Goal: Check status: Check status

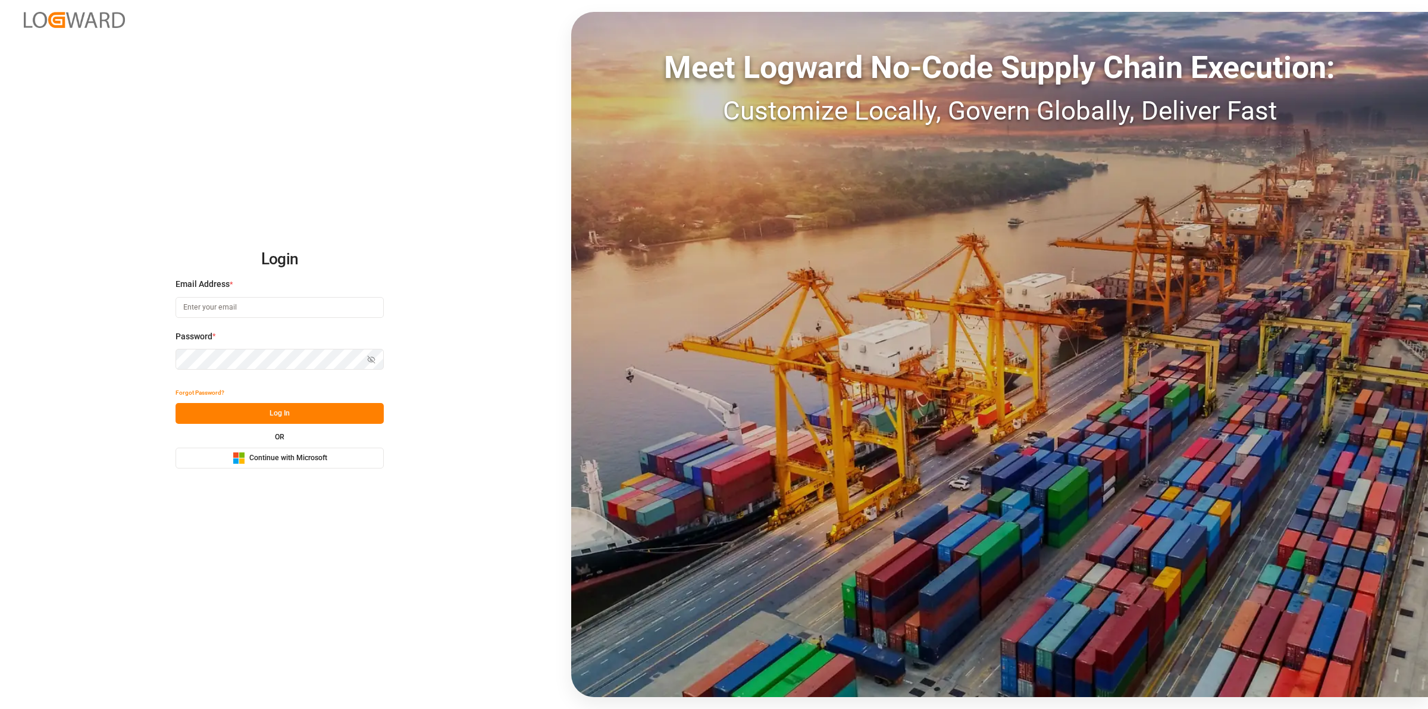
type input "[EMAIL_ADDRESS][DOMAIN_NAME]"
click at [349, 414] on button "Log In" at bounding box center [280, 413] width 208 height 21
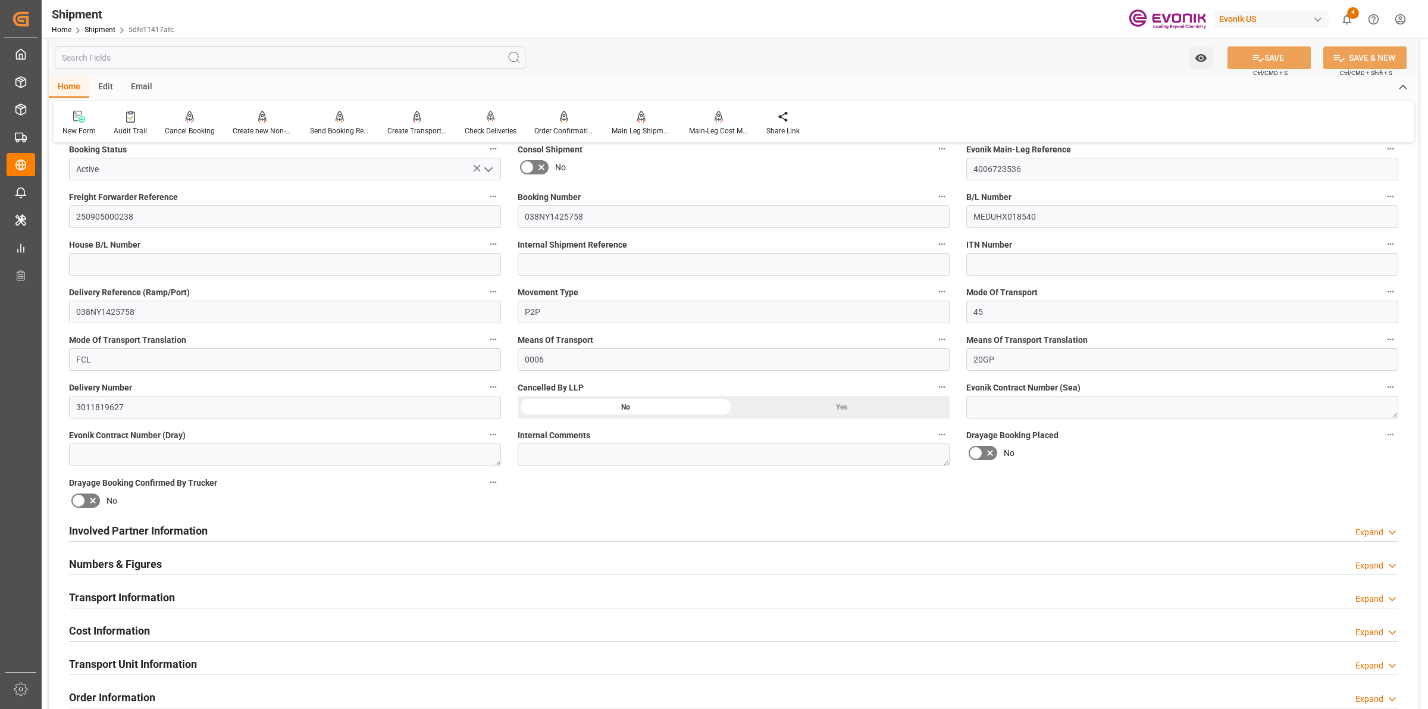
scroll to position [446, 0]
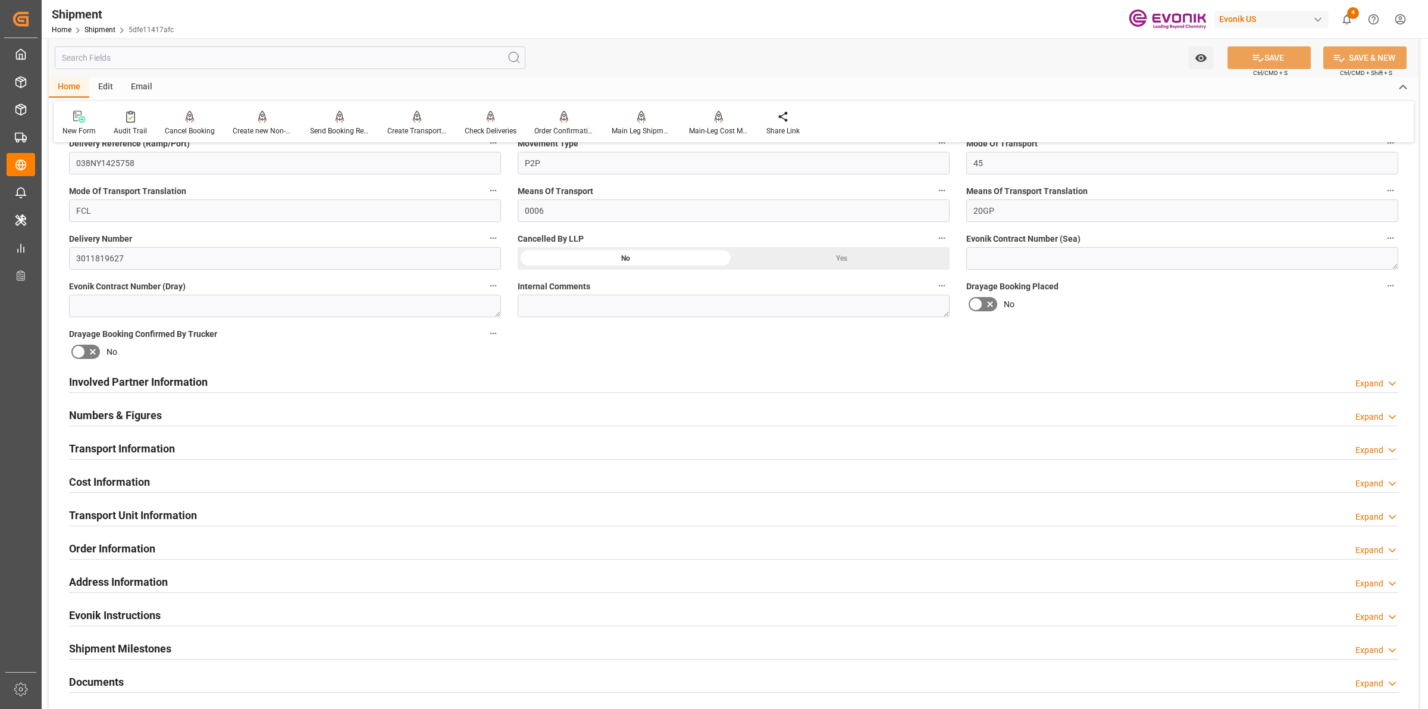
click at [189, 376] on h2 "Involved Partner Information" at bounding box center [138, 382] width 139 height 16
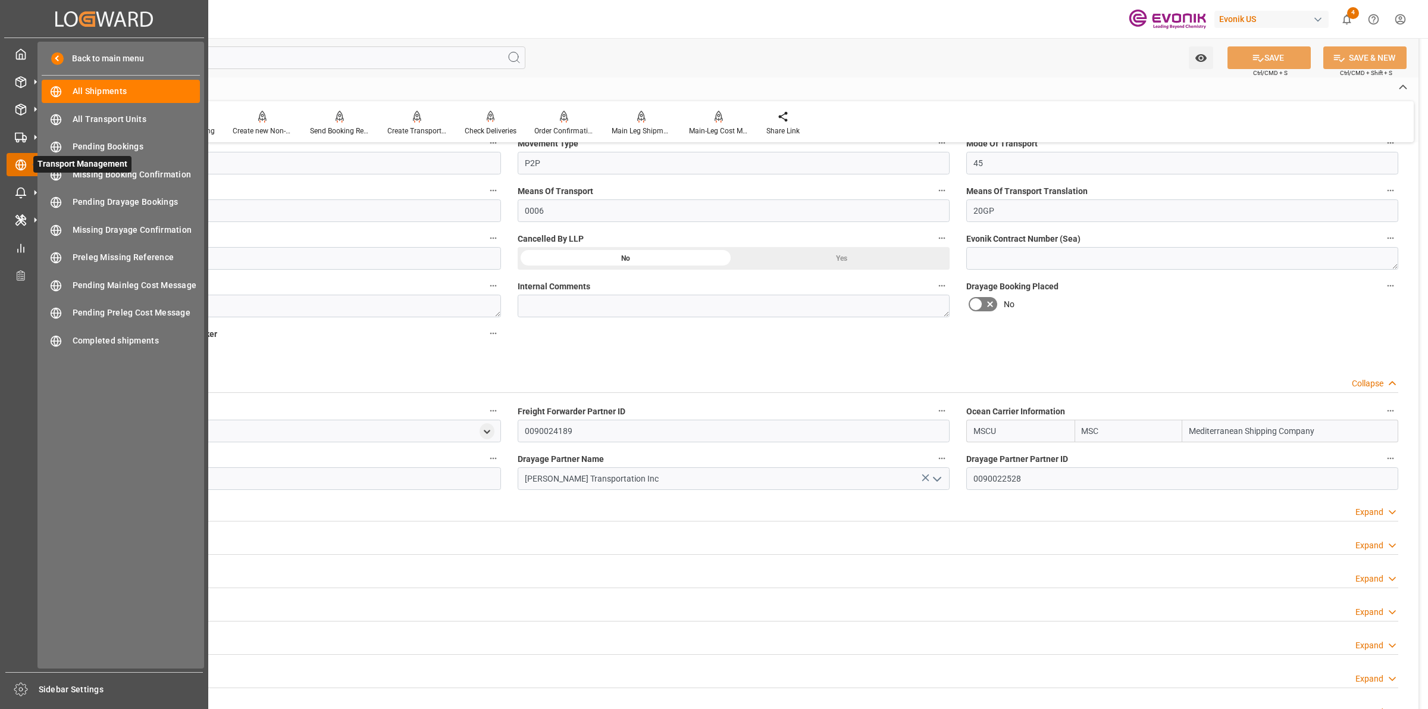
click at [20, 162] on icon at bounding box center [21, 165] width 12 height 12
click at [94, 94] on span "All Shipments" at bounding box center [137, 91] width 128 height 12
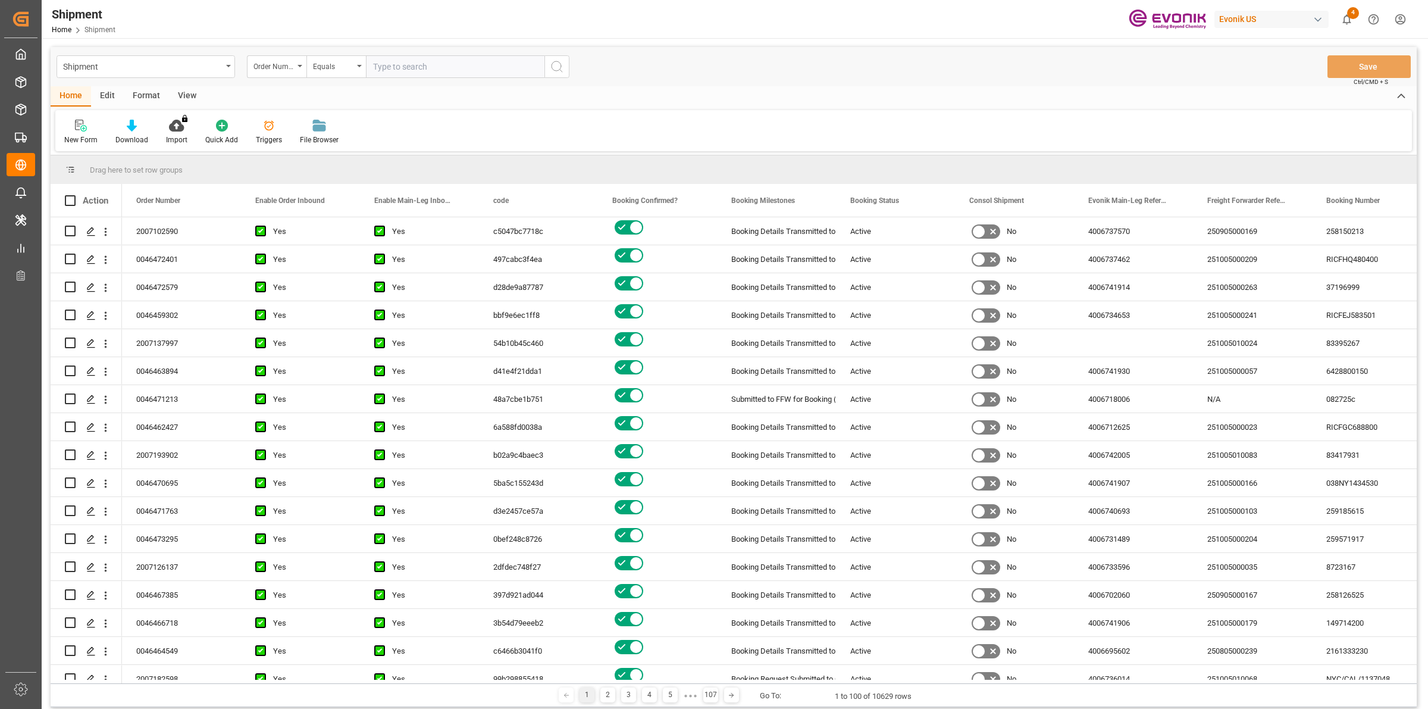
click at [431, 70] on input "text" at bounding box center [455, 66] width 179 height 23
paste input "0046474118"
type input "0046474118"
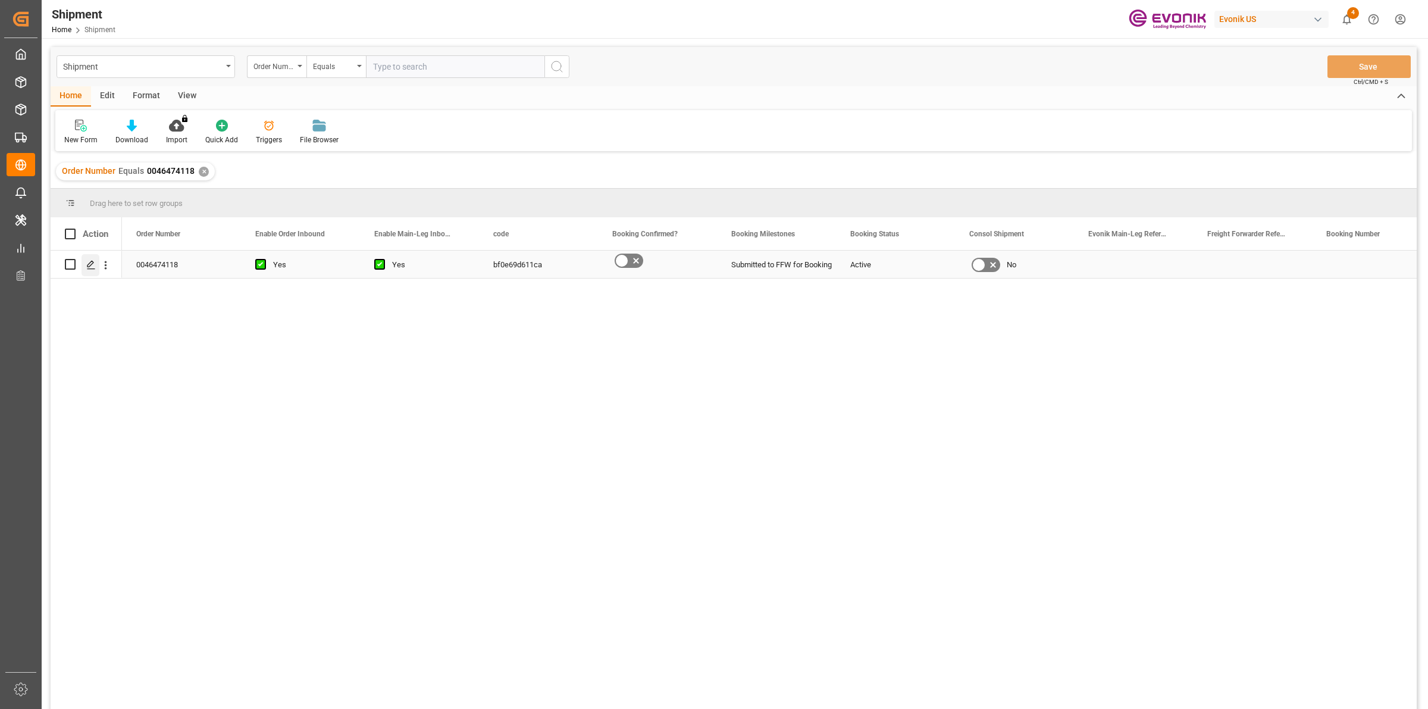
click at [89, 264] on icon "Press SPACE to select this row." at bounding box center [91, 265] width 10 height 10
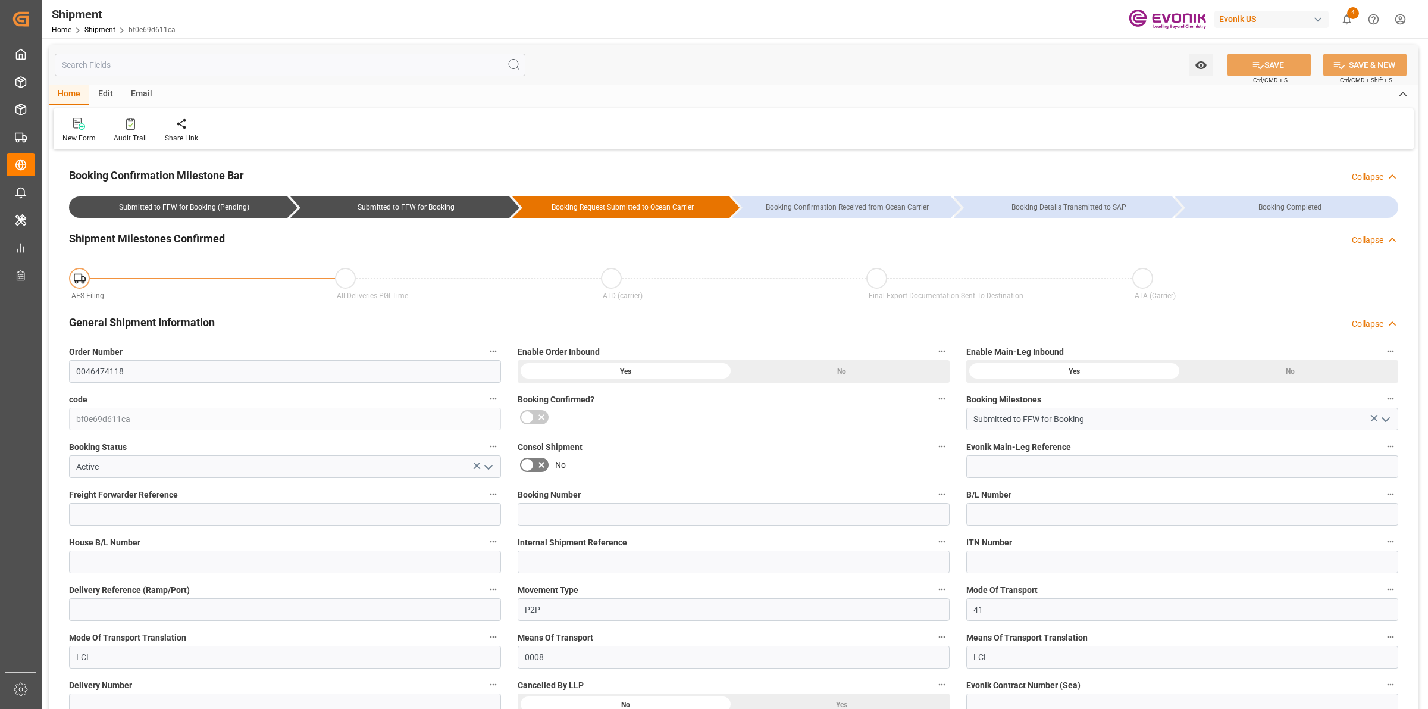
type input "AC Containerline"
type input "Leschaco Inc."
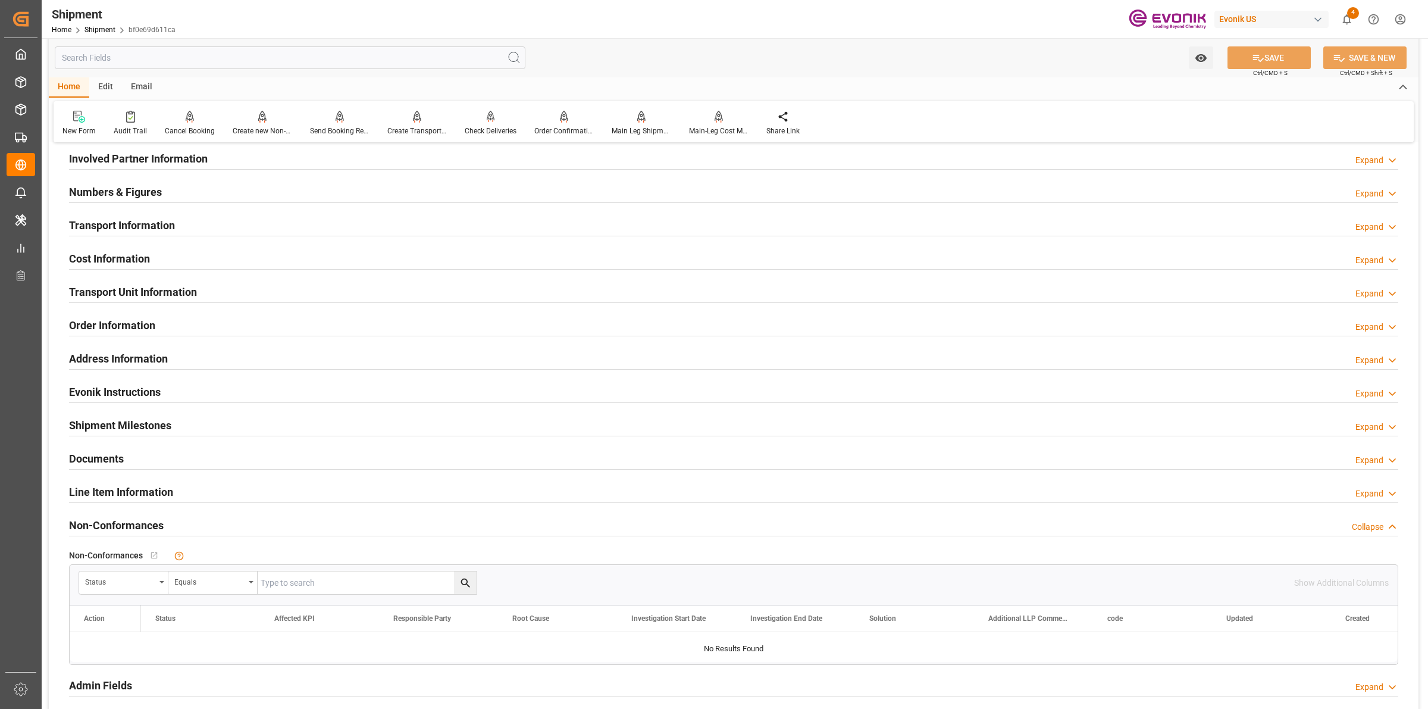
scroll to position [521, 0]
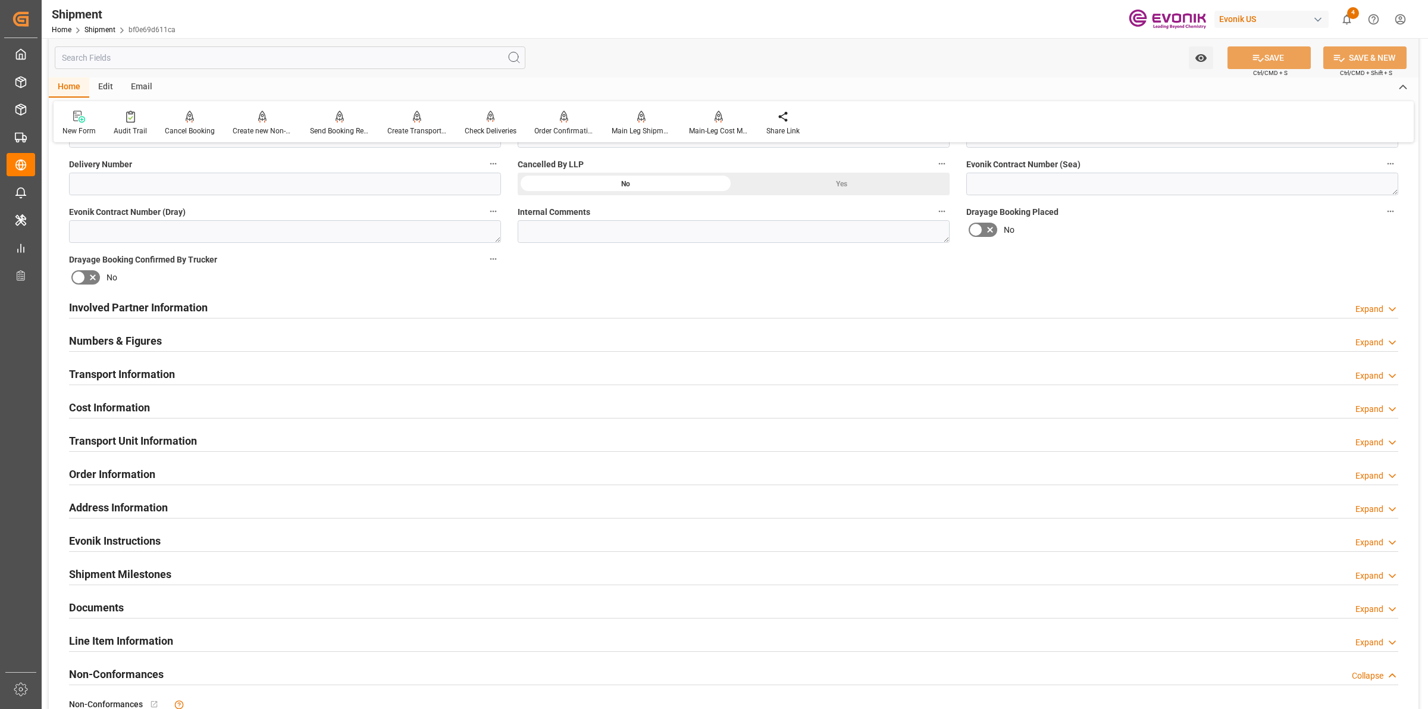
click at [533, 305] on div "Involved Partner Information Expand" at bounding box center [733, 306] width 1329 height 23
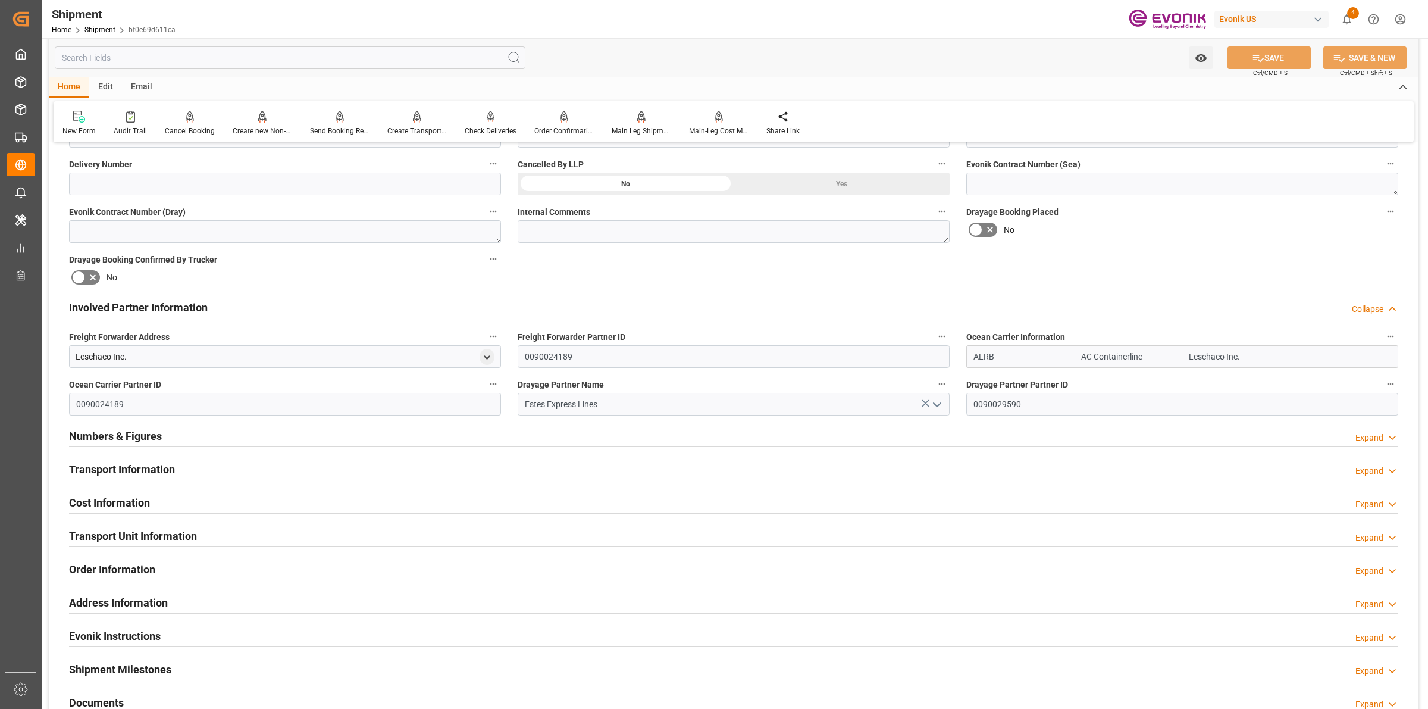
drag, startPoint x: 1000, startPoint y: 357, endPoint x: 967, endPoint y: 355, distance: 33.4
click at [967, 355] on input "ALRB" at bounding box center [1020, 356] width 108 height 23
click at [998, 358] on input "ALRB" at bounding box center [1020, 356] width 108 height 23
click at [222, 477] on div "Transport Information Expand" at bounding box center [733, 468] width 1329 height 23
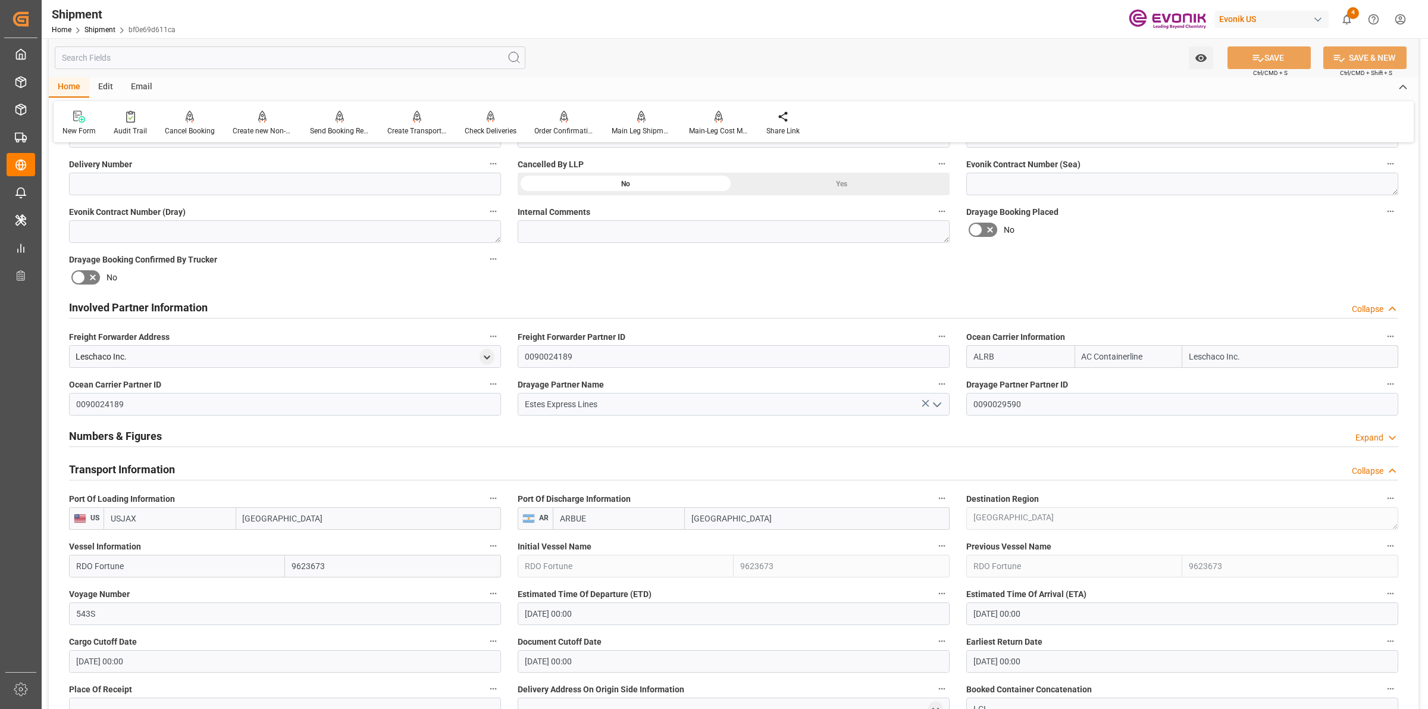
scroll to position [893, 0]
